Goal: Information Seeking & Learning: Learn about a topic

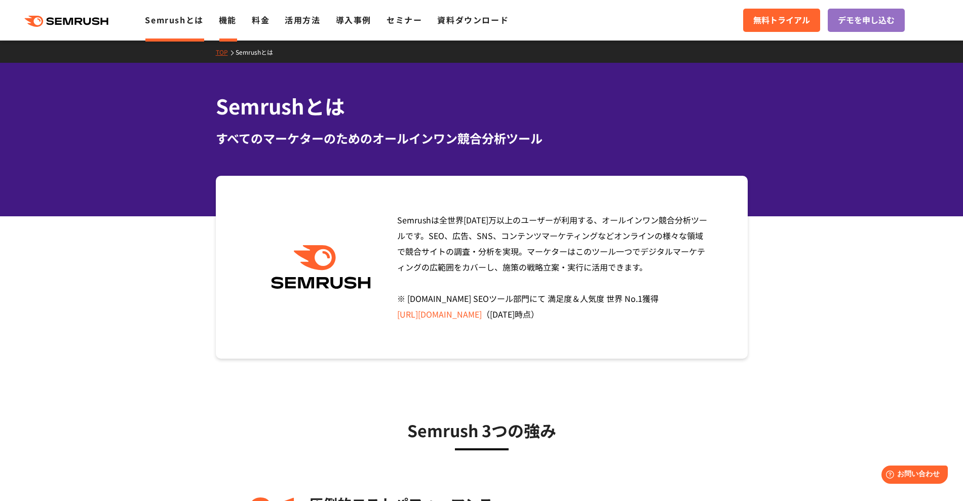
click at [229, 26] on li "機能" at bounding box center [228, 20] width 18 height 13
click at [229, 23] on link "機能" at bounding box center [228, 20] width 18 height 12
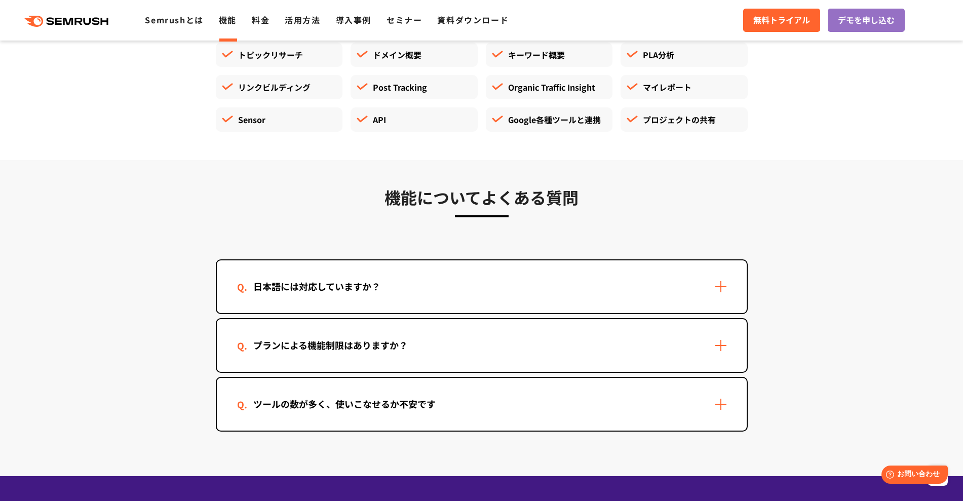
scroll to position [2877, 0]
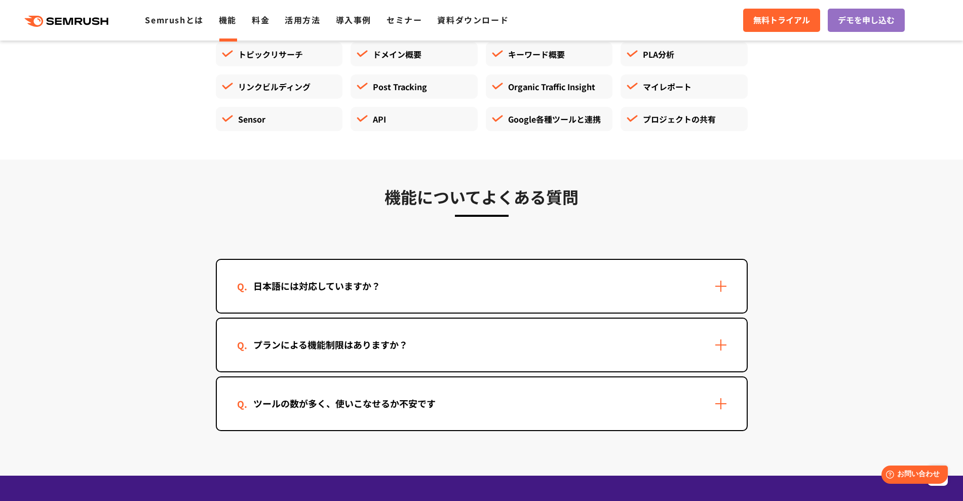
drag, startPoint x: 181, startPoint y: 290, endPoint x: 382, endPoint y: 302, distance: 201.5
click at [382, 302] on div "日本語には対応していますか？" at bounding box center [482, 286] width 530 height 53
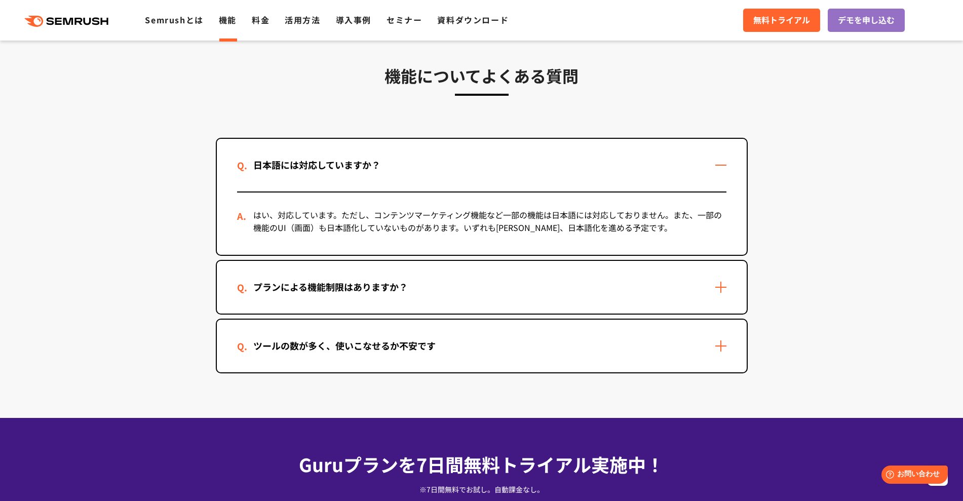
scroll to position [2999, 0]
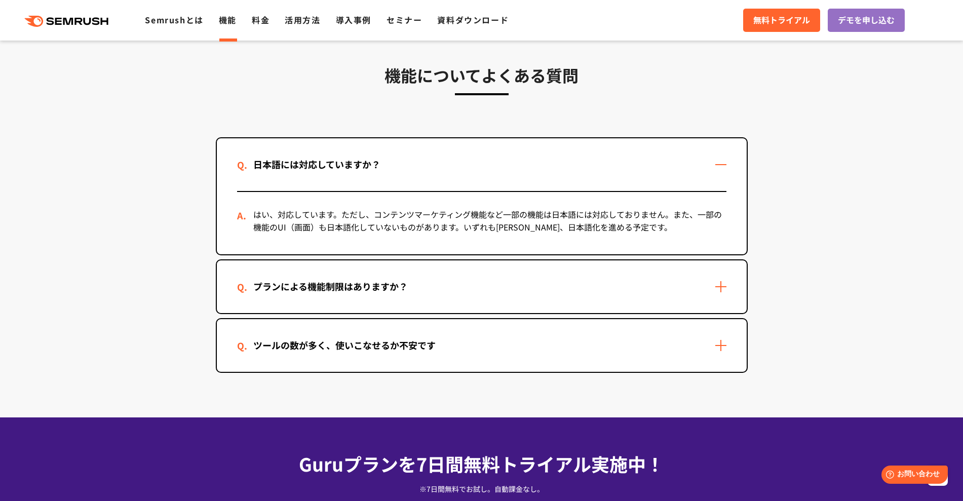
click at [261, 284] on div "プランによる機能制限はありますか？" at bounding box center [330, 286] width 187 height 15
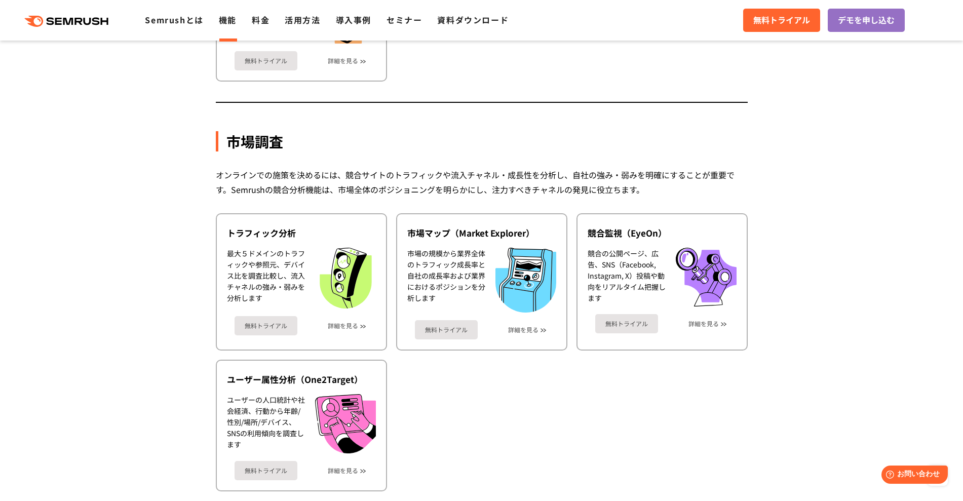
scroll to position [1548, 0]
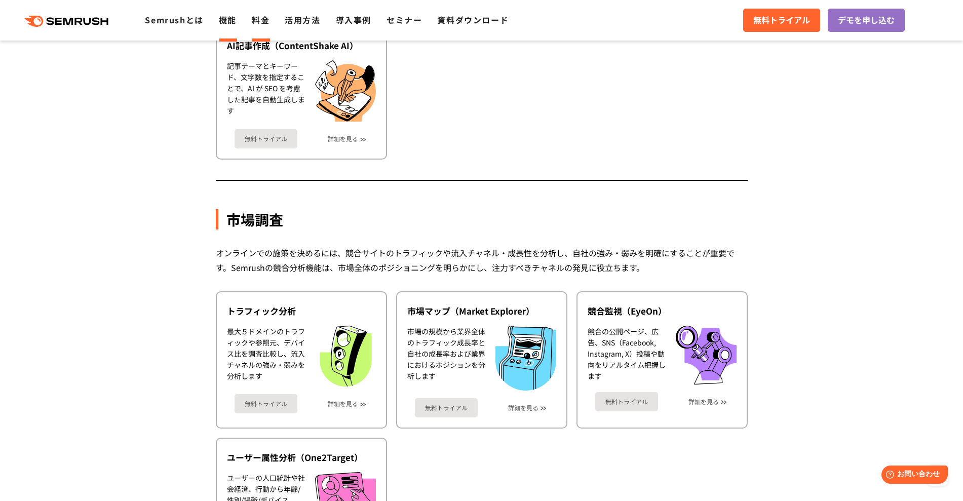
click at [262, 23] on link "料金" at bounding box center [261, 20] width 18 height 12
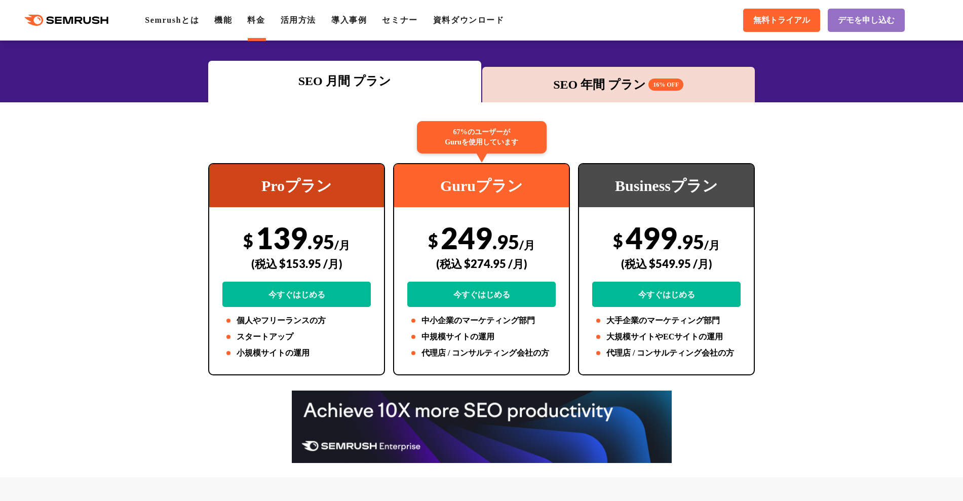
scroll to position [135, 0]
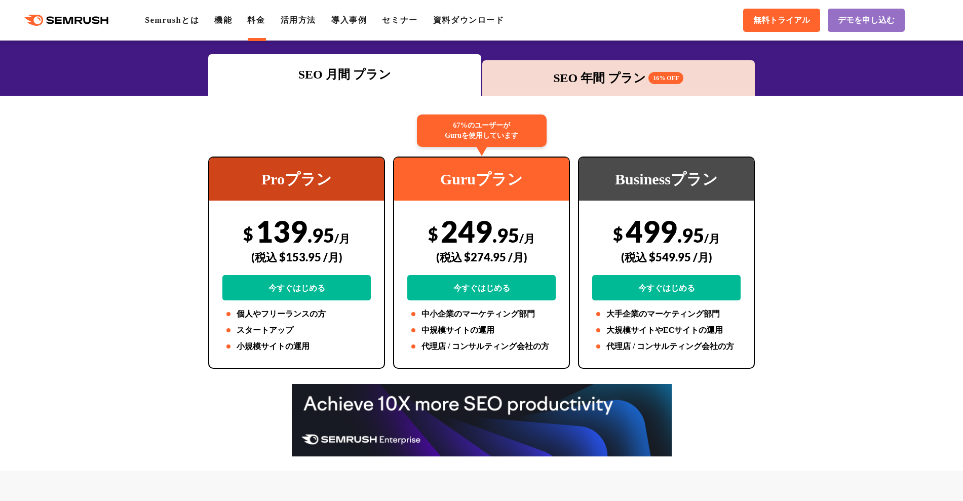
click at [583, 78] on div "SEO 年間 プラン 16% OFF" at bounding box center [618, 78] width 263 height 18
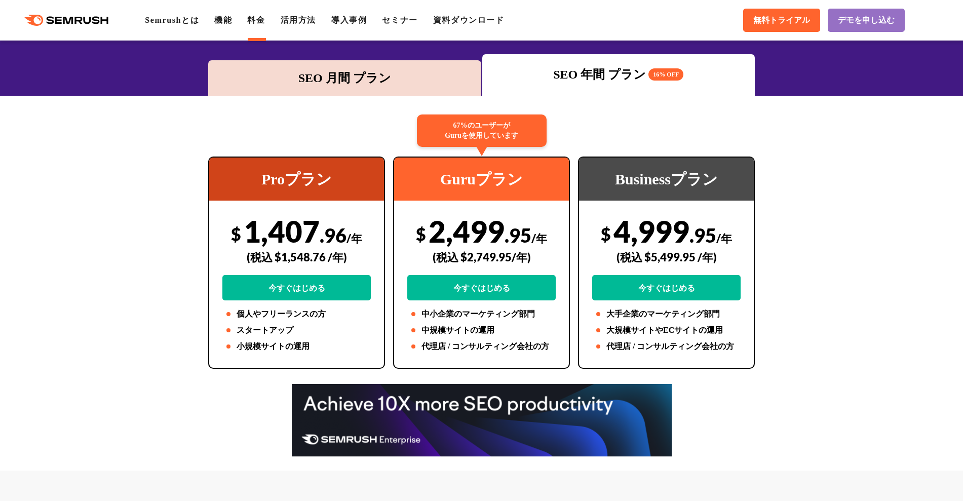
click at [348, 82] on div "SEO 月間 プラン" at bounding box center [344, 78] width 263 height 18
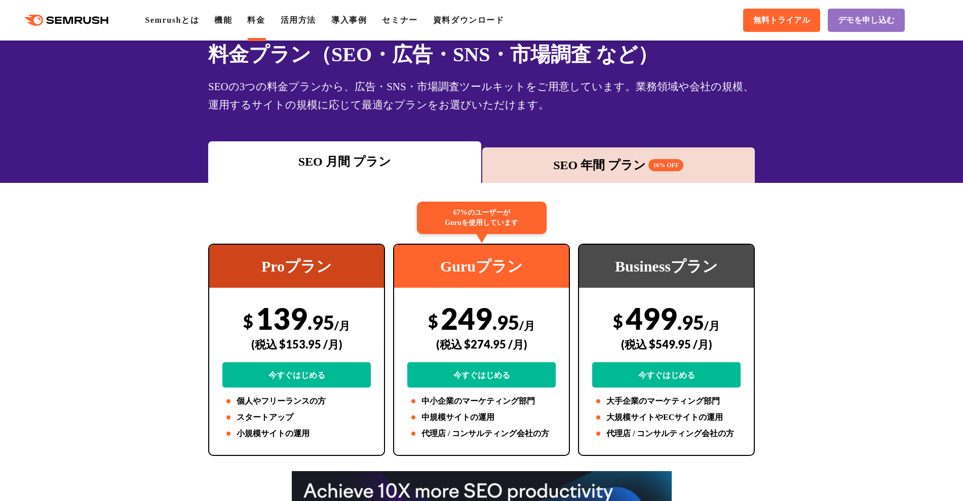
scroll to position [0, 0]
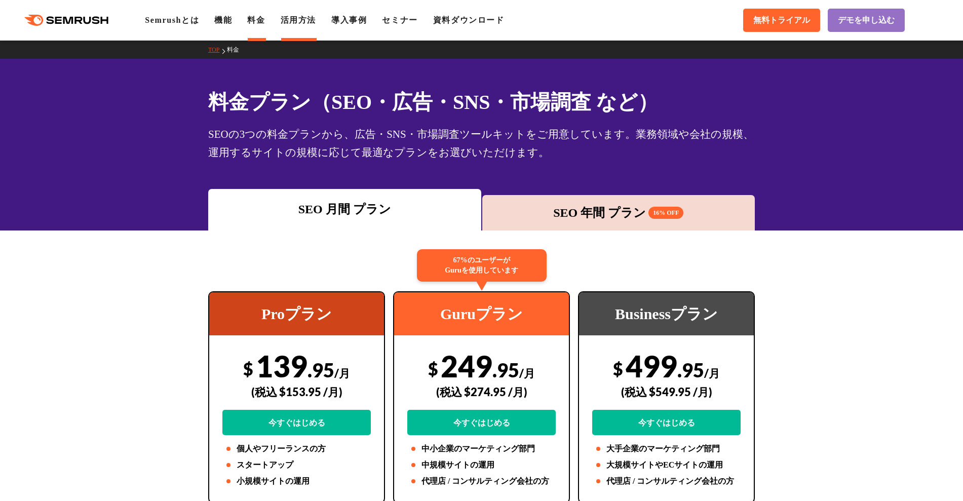
click at [305, 21] on link "活用方法" at bounding box center [298, 20] width 35 height 9
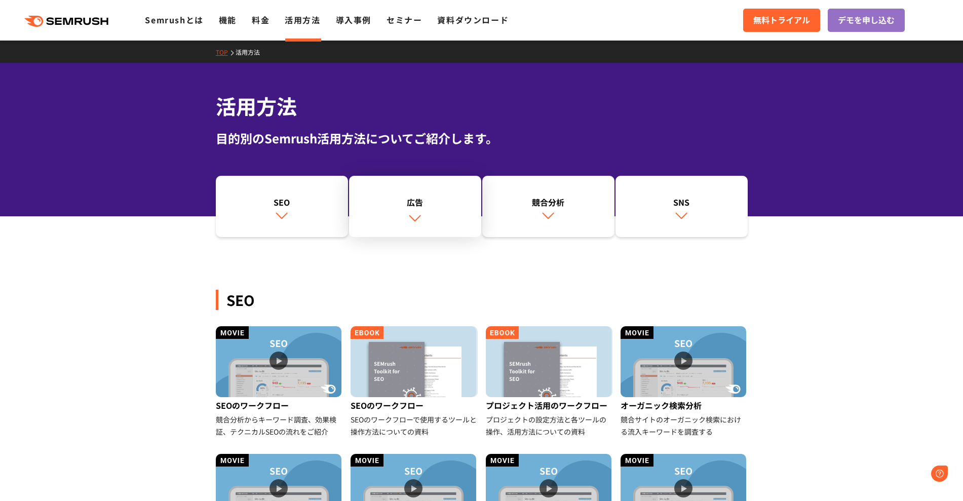
click at [420, 209] on link "広告" at bounding box center [415, 207] width 132 height 62
